Goal: Find specific page/section: Find specific page/section

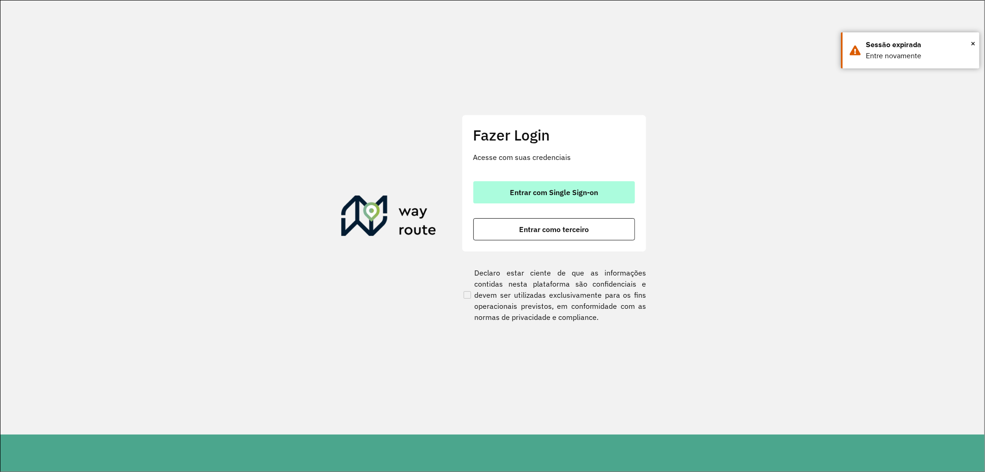
click at [582, 191] on span "Entrar com Single Sign-on" at bounding box center [554, 191] width 88 height 7
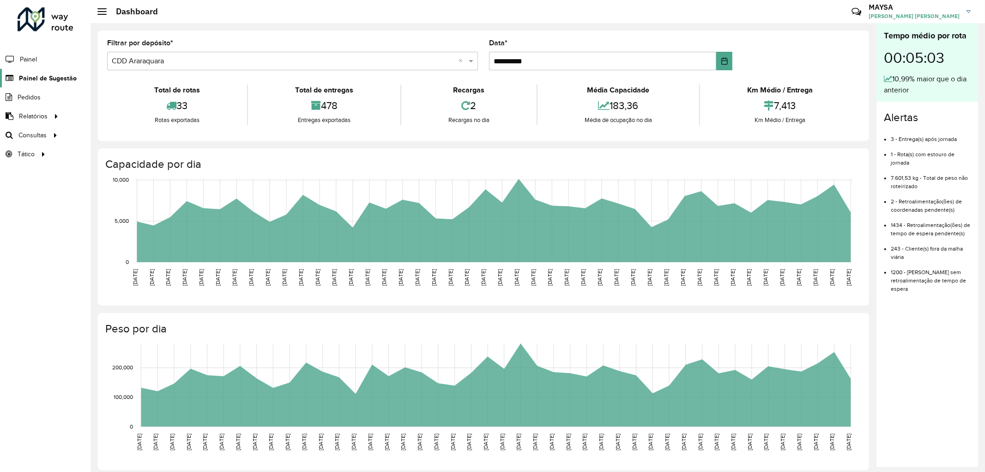
click at [36, 75] on span "Painel de Sugestão" at bounding box center [48, 78] width 58 height 10
